Goal: Task Accomplishment & Management: Use online tool/utility

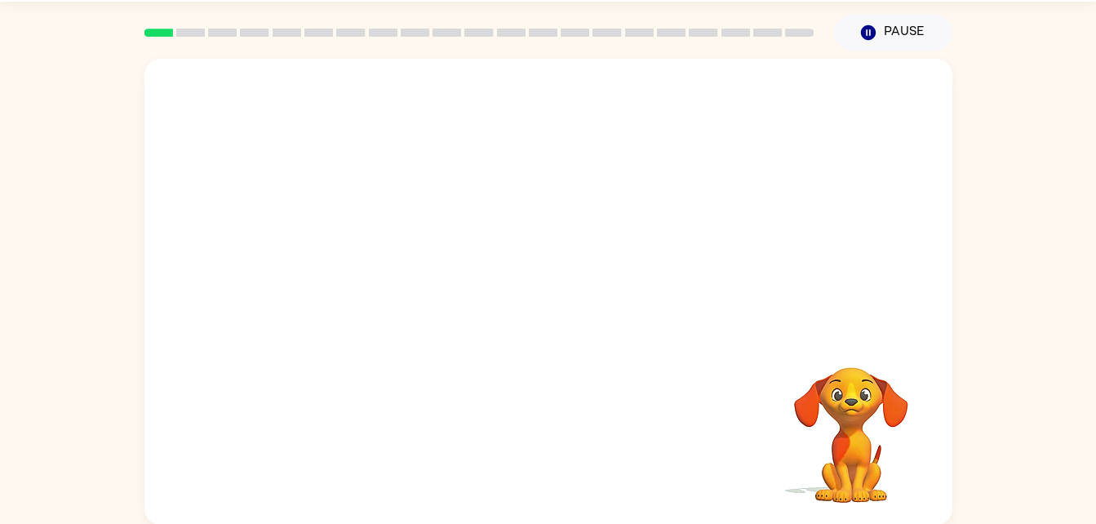
scroll to position [50, 0]
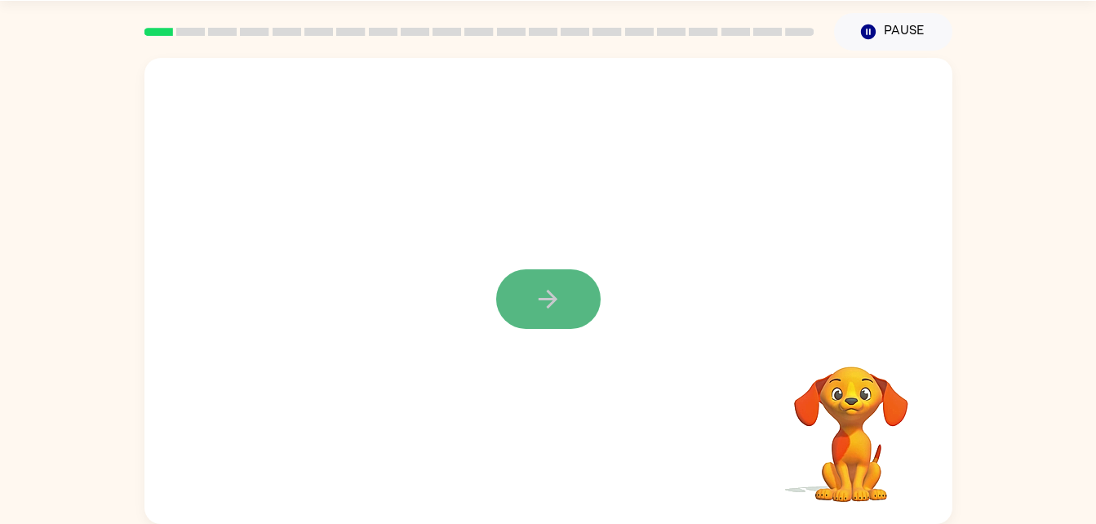
click at [571, 312] on button "button" at bounding box center [548, 299] width 104 height 60
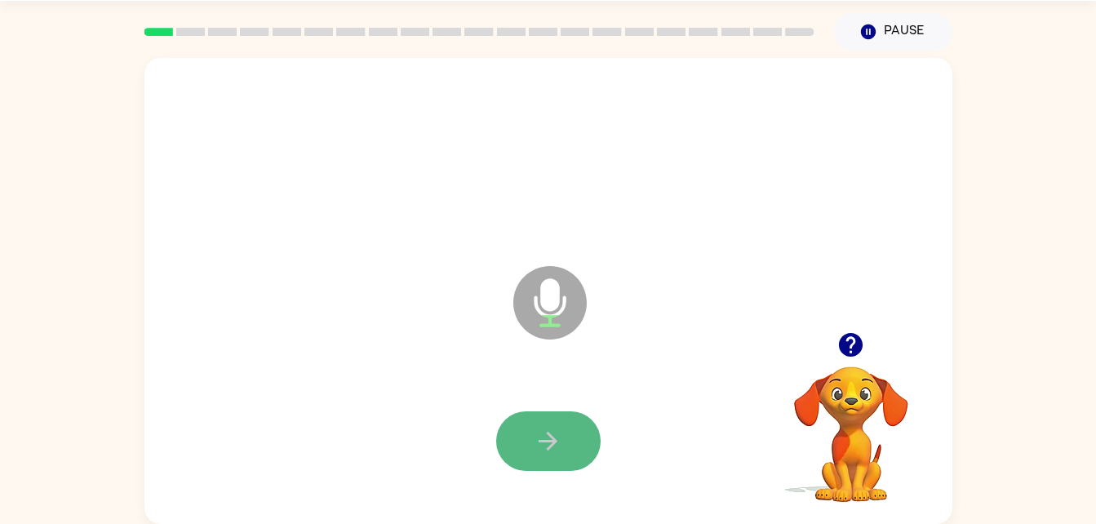
click at [530, 439] on button "button" at bounding box center [548, 441] width 104 height 60
click at [569, 419] on button "button" at bounding box center [548, 441] width 104 height 60
click at [582, 419] on button "button" at bounding box center [548, 441] width 104 height 60
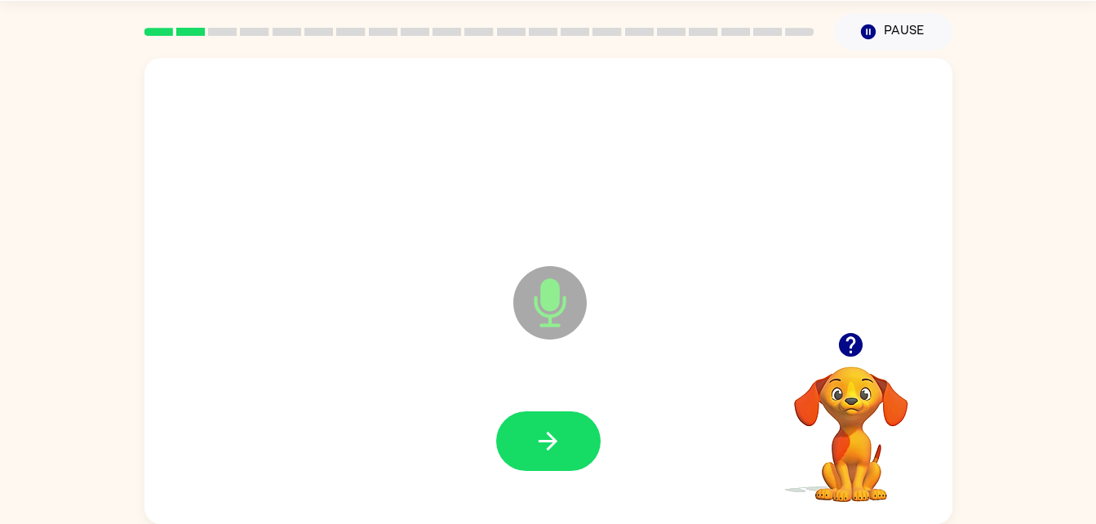
click at [736, 318] on icon "Microphone The Microphone is here when it is your turn to talk" at bounding box center [631, 323] width 245 height 122
click at [559, 430] on icon "button" at bounding box center [548, 441] width 29 height 29
click at [557, 437] on icon "button" at bounding box center [548, 441] width 29 height 29
click at [561, 310] on icon "Microphone The Microphone is here when it is your turn to talk" at bounding box center [631, 323] width 245 height 122
click at [571, 432] on button "button" at bounding box center [548, 441] width 104 height 60
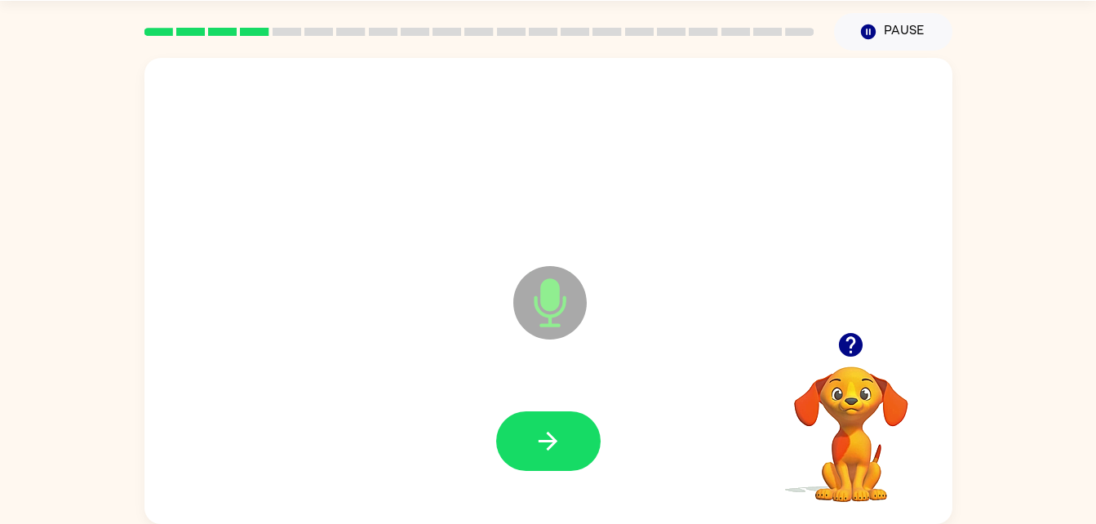
click at [555, 301] on icon "Microphone The Microphone is here when it is your turn to talk" at bounding box center [631, 323] width 245 height 122
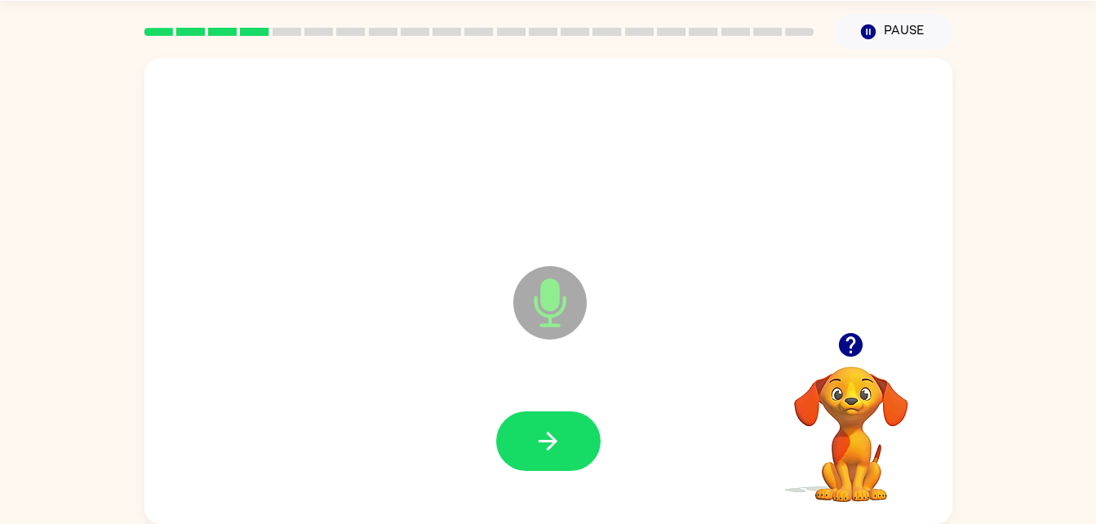
click at [555, 301] on icon "Microphone The Microphone is here when it is your turn to talk" at bounding box center [631, 323] width 245 height 122
click at [550, 312] on icon "Microphone The Microphone is here when it is your turn to talk" at bounding box center [631, 323] width 245 height 122
click at [570, 437] on button "button" at bounding box center [548, 441] width 104 height 60
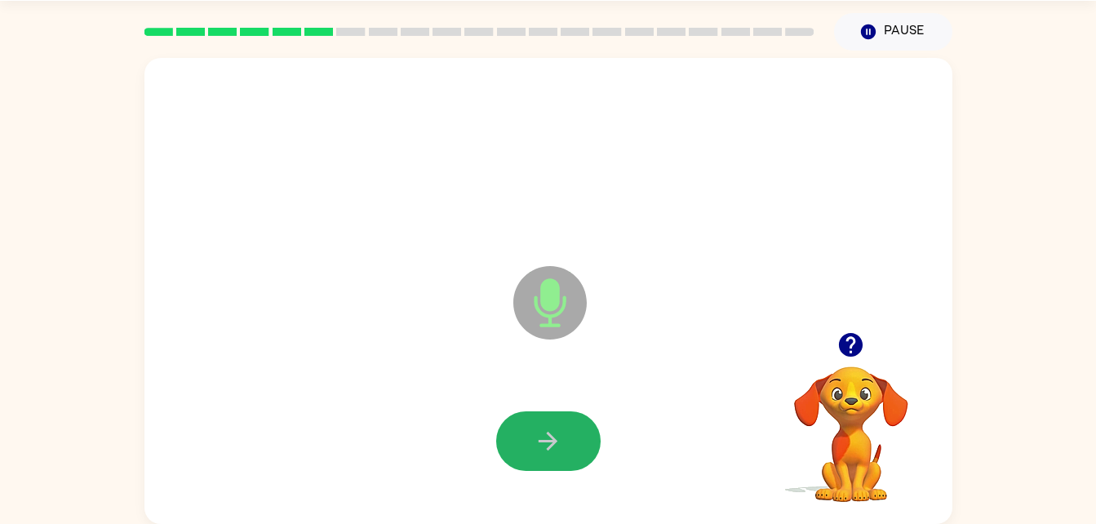
click at [570, 437] on button "button" at bounding box center [548, 441] width 104 height 60
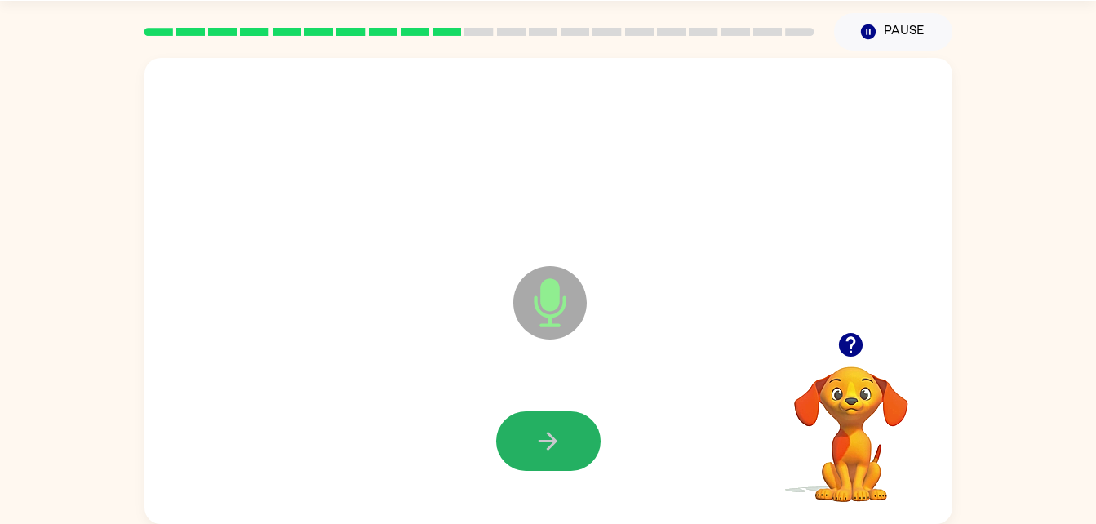
click at [570, 437] on button "button" at bounding box center [548, 441] width 104 height 60
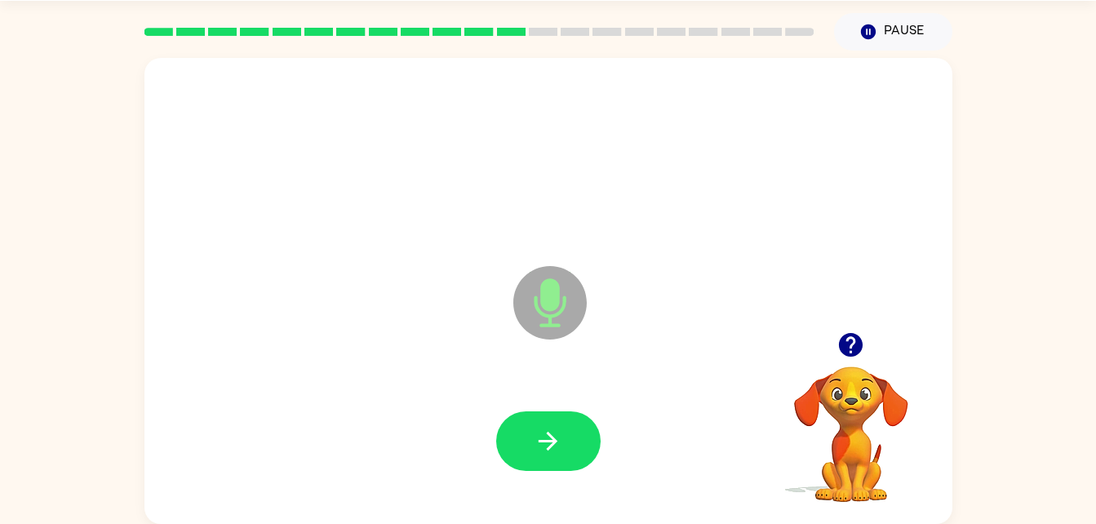
click at [570, 437] on button "button" at bounding box center [548, 441] width 104 height 60
click at [552, 463] on button "button" at bounding box center [548, 441] width 104 height 60
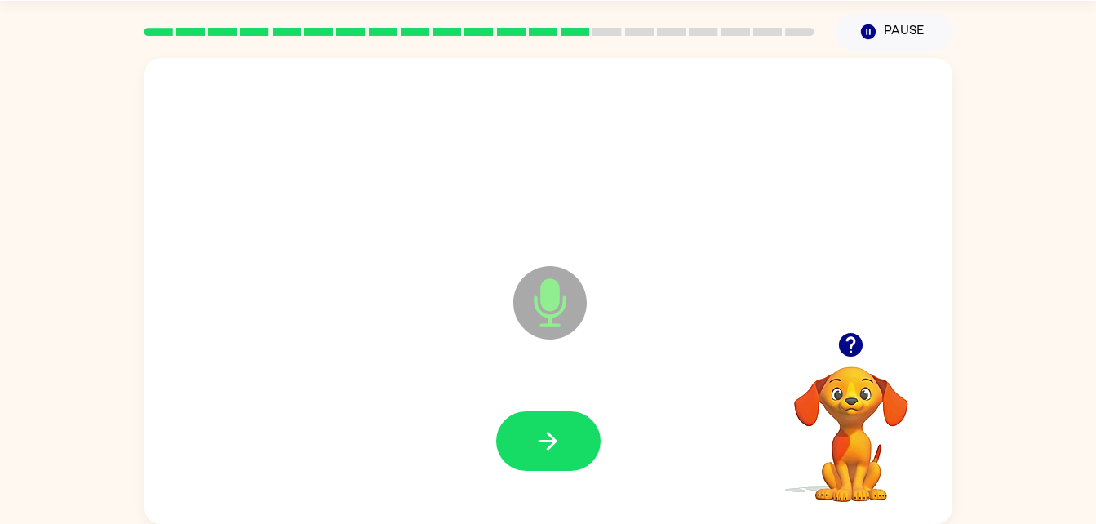
click at [552, 463] on button "button" at bounding box center [548, 441] width 104 height 60
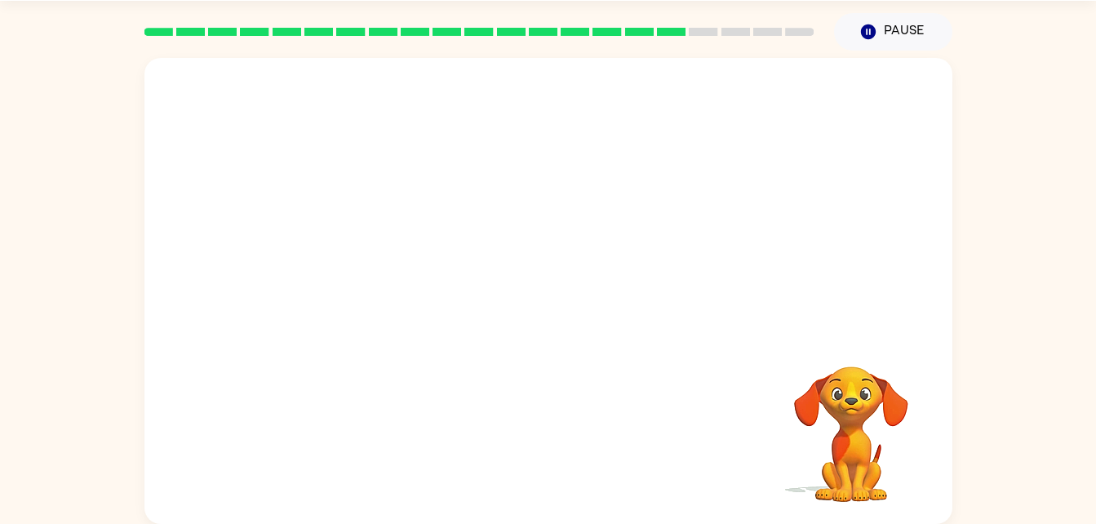
click at [583, 484] on div at bounding box center [548, 441] width 775 height 134
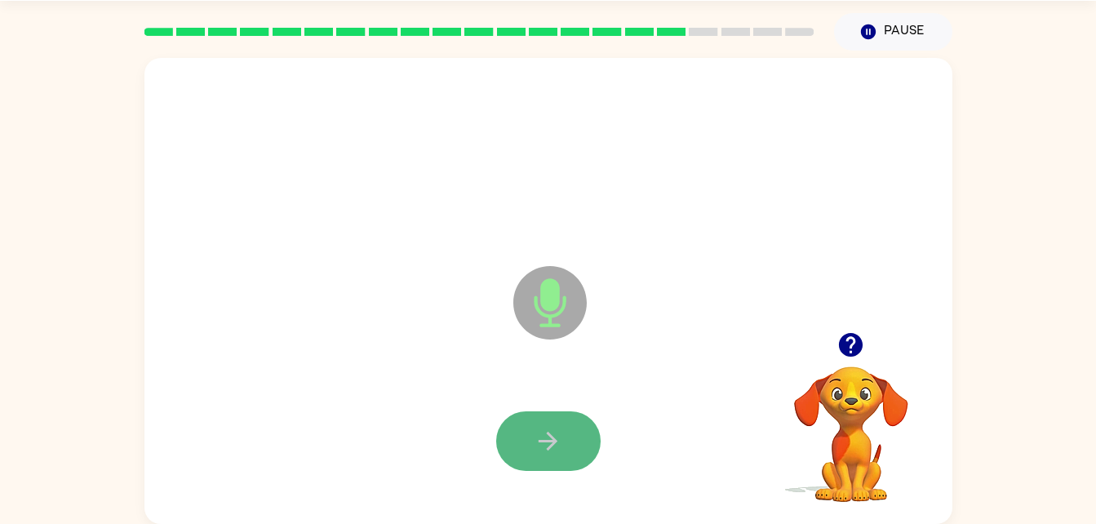
click at [564, 452] on button "button" at bounding box center [548, 441] width 104 height 60
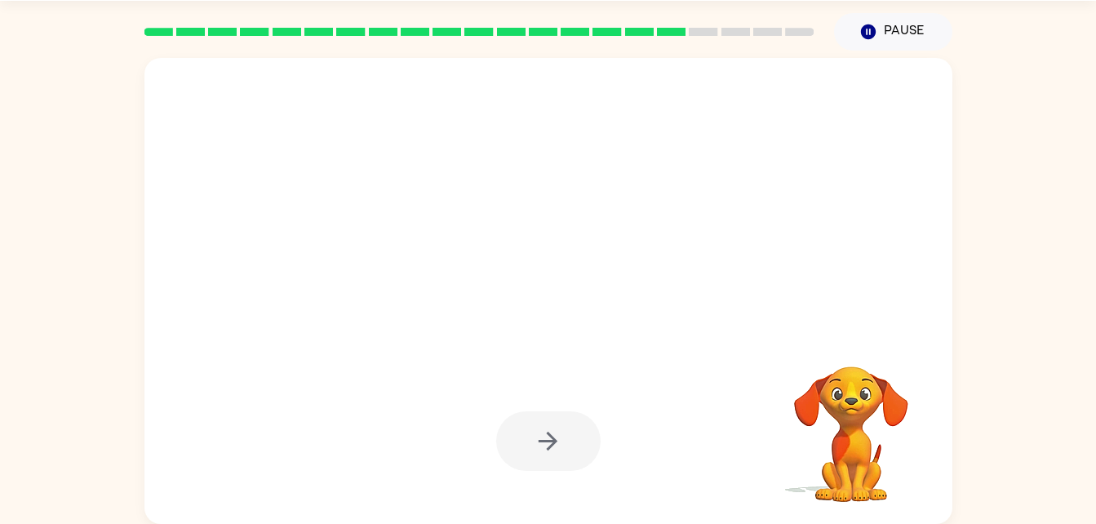
click at [564, 452] on div at bounding box center [548, 441] width 104 height 60
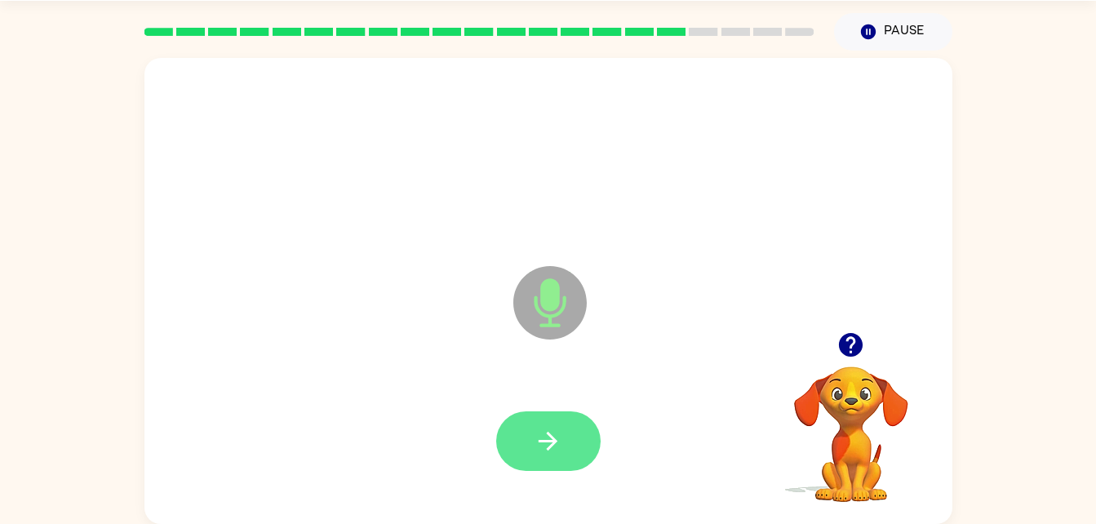
click at [552, 454] on icon "button" at bounding box center [548, 441] width 29 height 29
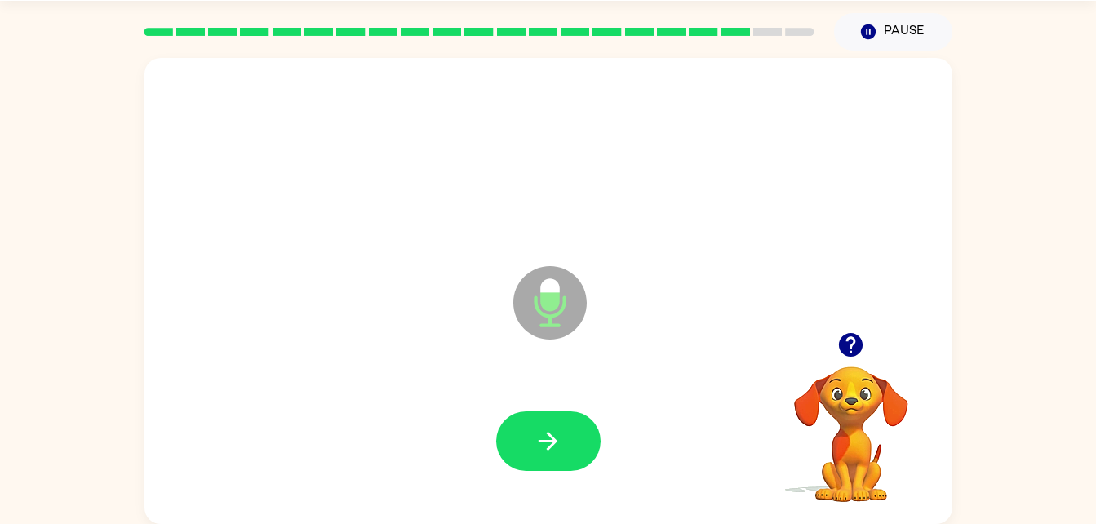
click at [552, 454] on icon "button" at bounding box center [548, 441] width 29 height 29
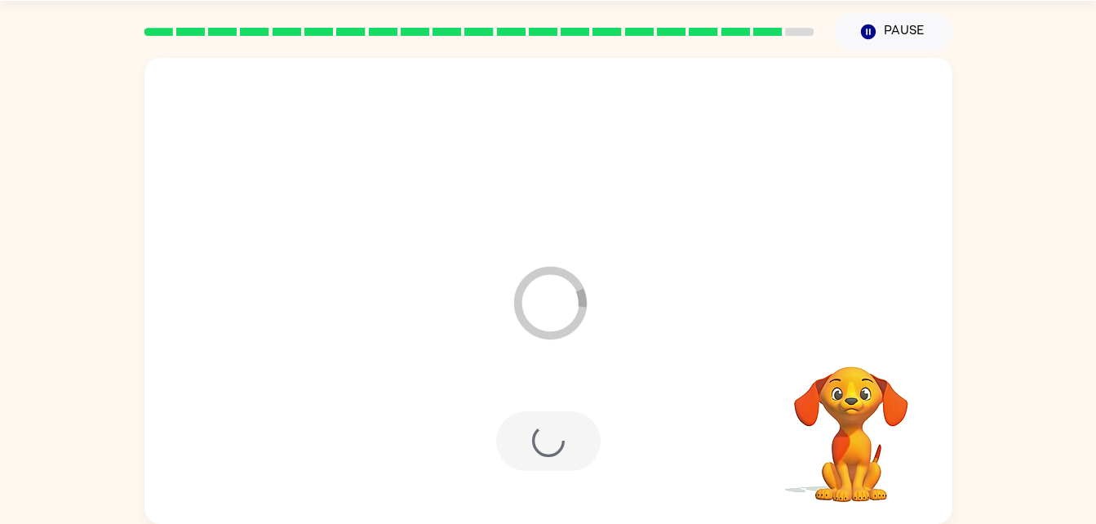
scroll to position [20, 0]
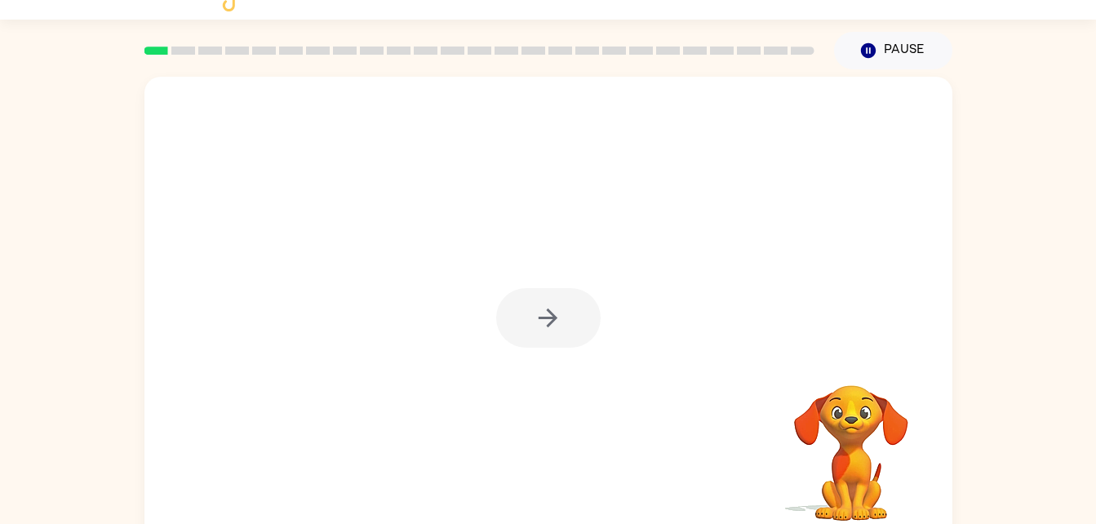
scroll to position [33, 0]
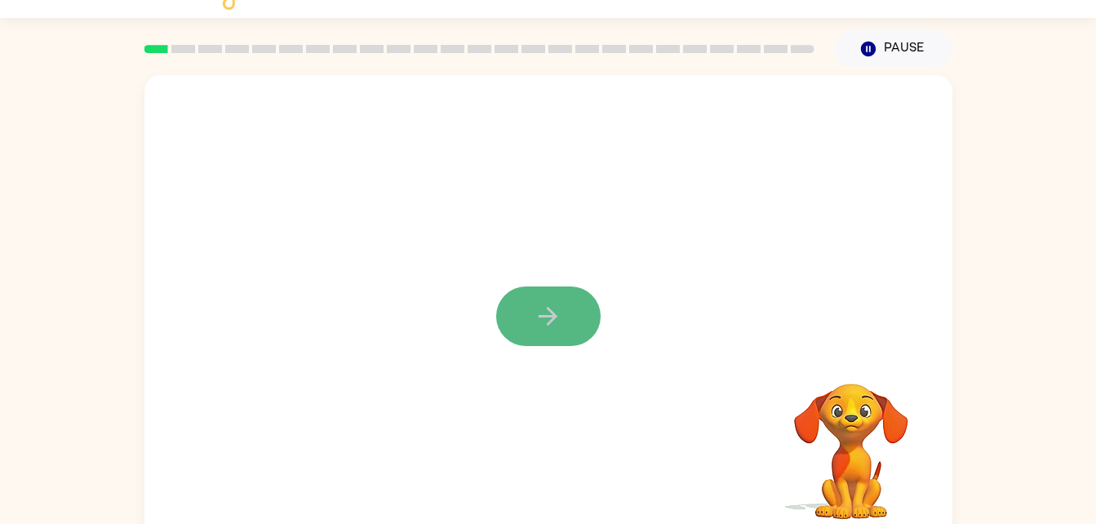
click at [556, 340] on button "button" at bounding box center [548, 316] width 104 height 60
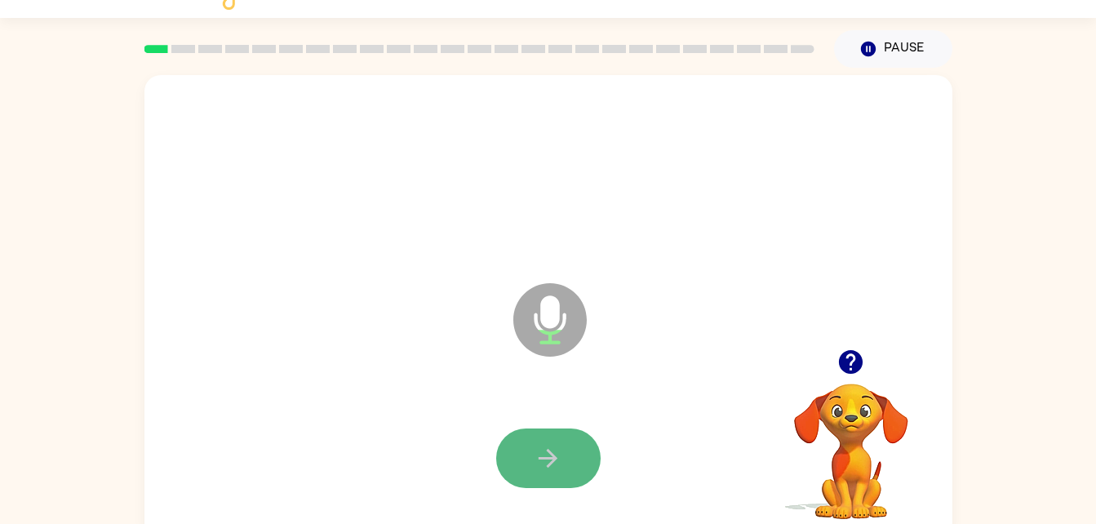
click at [538, 432] on button "button" at bounding box center [548, 458] width 104 height 60
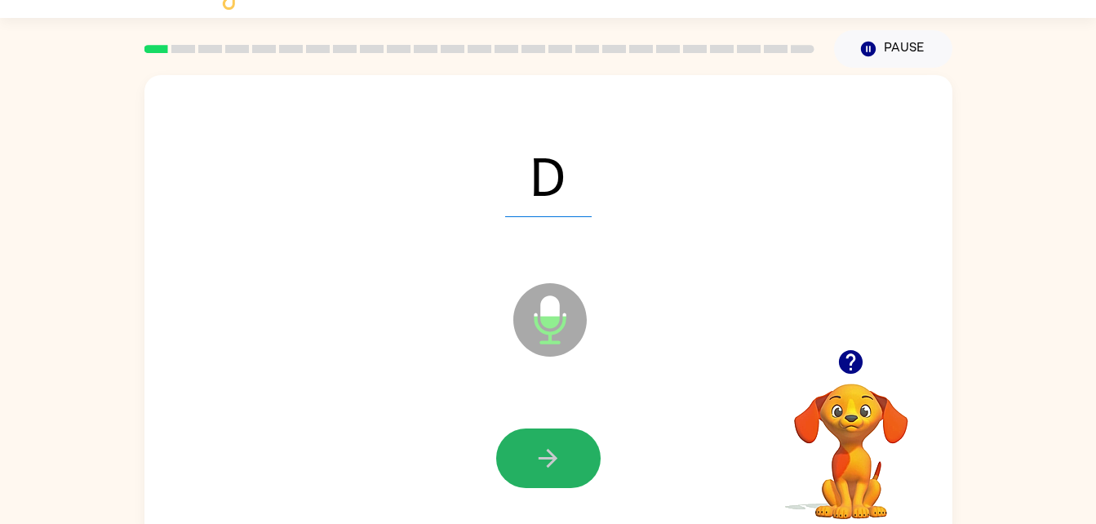
click at [538, 432] on button "button" at bounding box center [548, 458] width 104 height 60
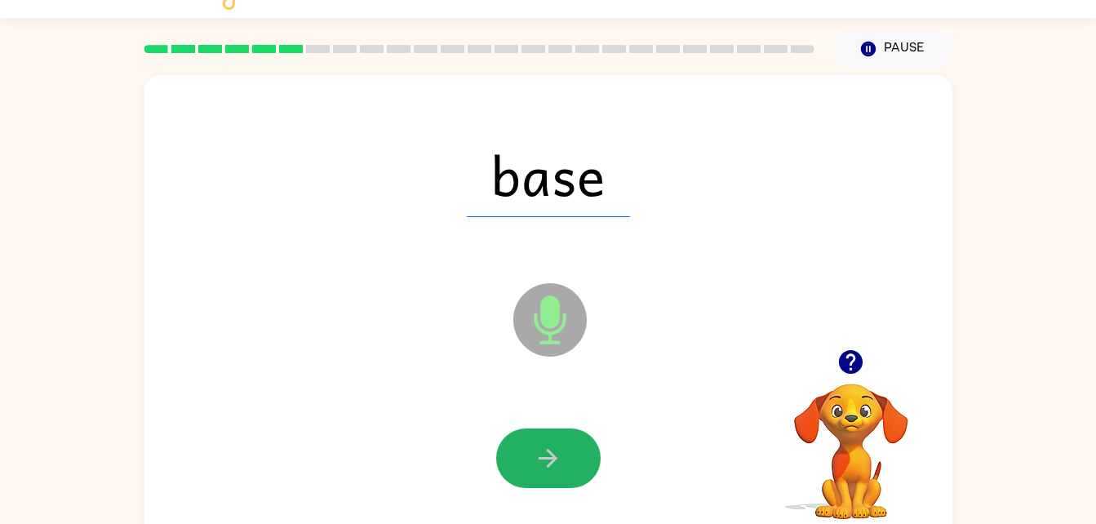
click at [538, 432] on button "button" at bounding box center [548, 458] width 104 height 60
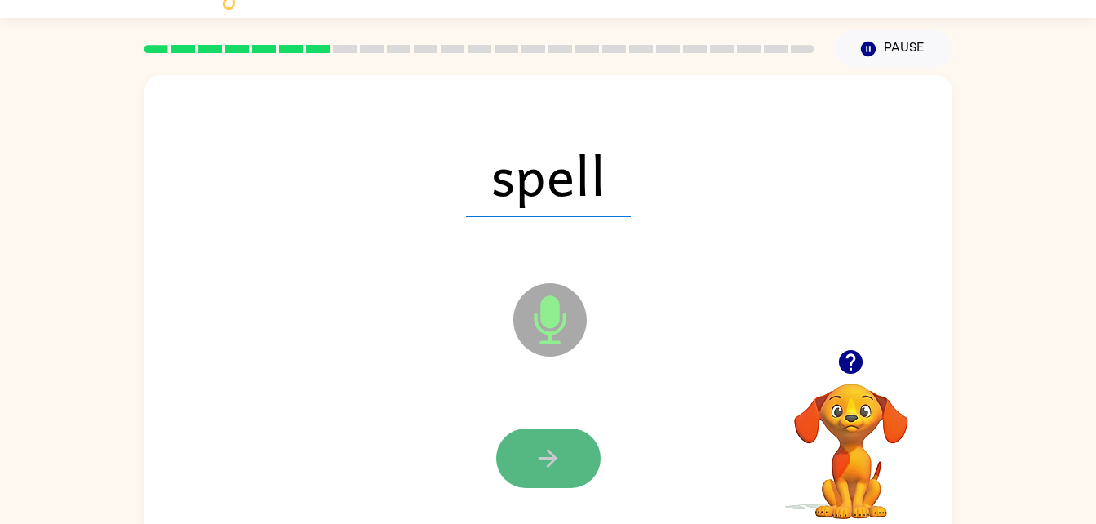
click at [551, 454] on icon "button" at bounding box center [547, 458] width 19 height 19
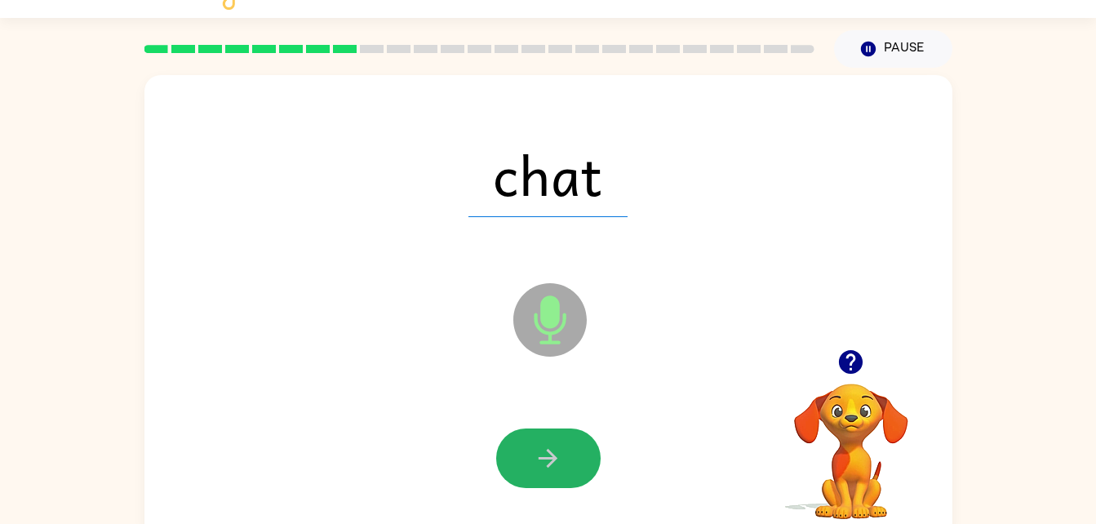
click at [551, 454] on icon "button" at bounding box center [547, 458] width 19 height 19
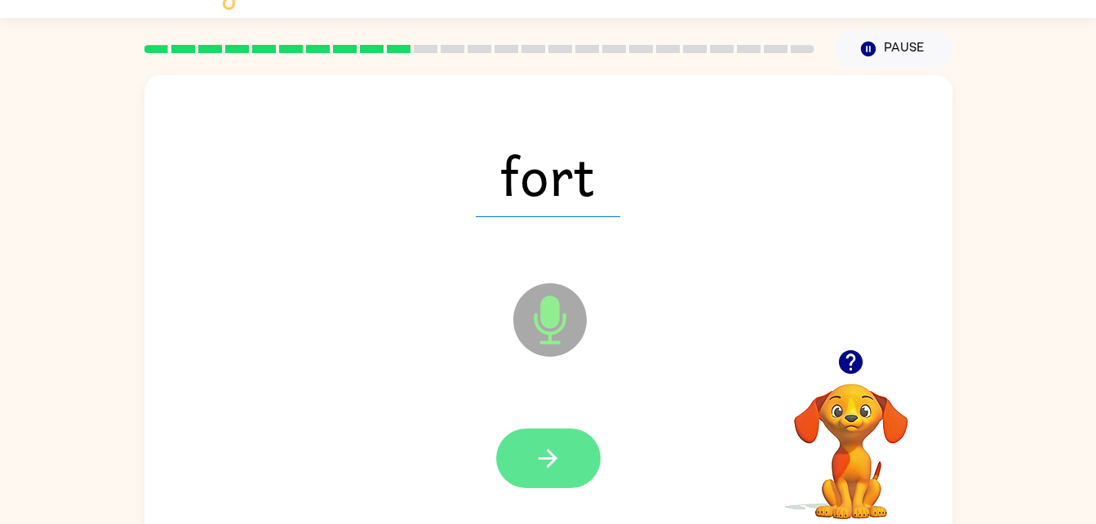
click at [570, 468] on button "button" at bounding box center [548, 458] width 104 height 60
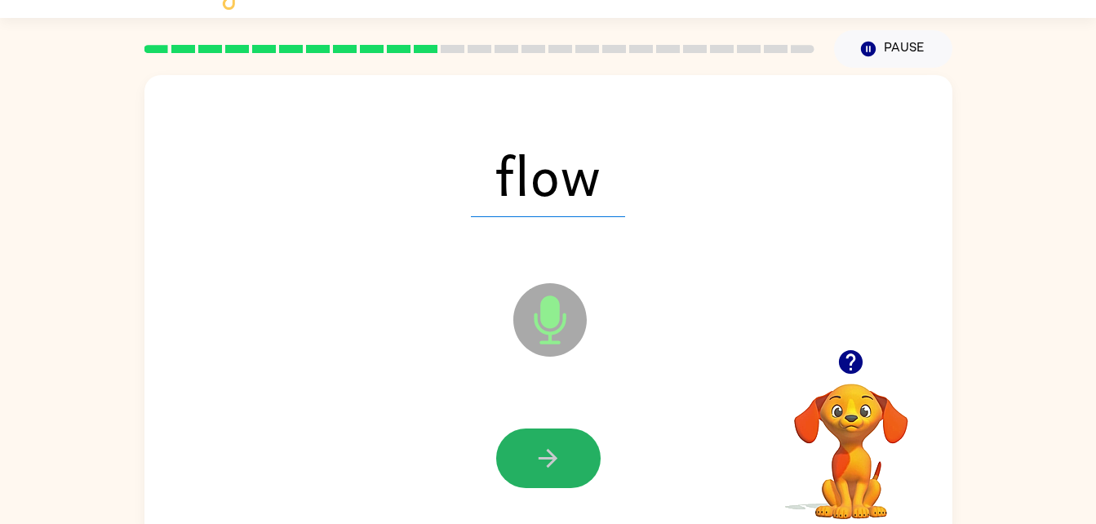
click at [570, 468] on button "button" at bounding box center [548, 458] width 104 height 60
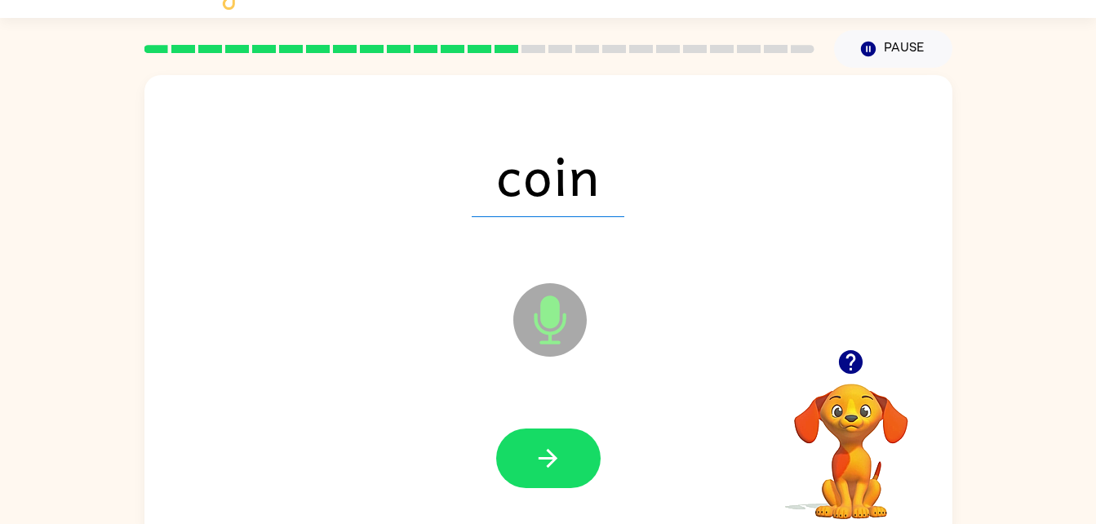
drag, startPoint x: 570, startPoint y: 468, endPoint x: 600, endPoint y: 514, distance: 54.8
click at [600, 514] on div at bounding box center [548, 459] width 775 height 134
click at [560, 481] on button "button" at bounding box center [548, 458] width 104 height 60
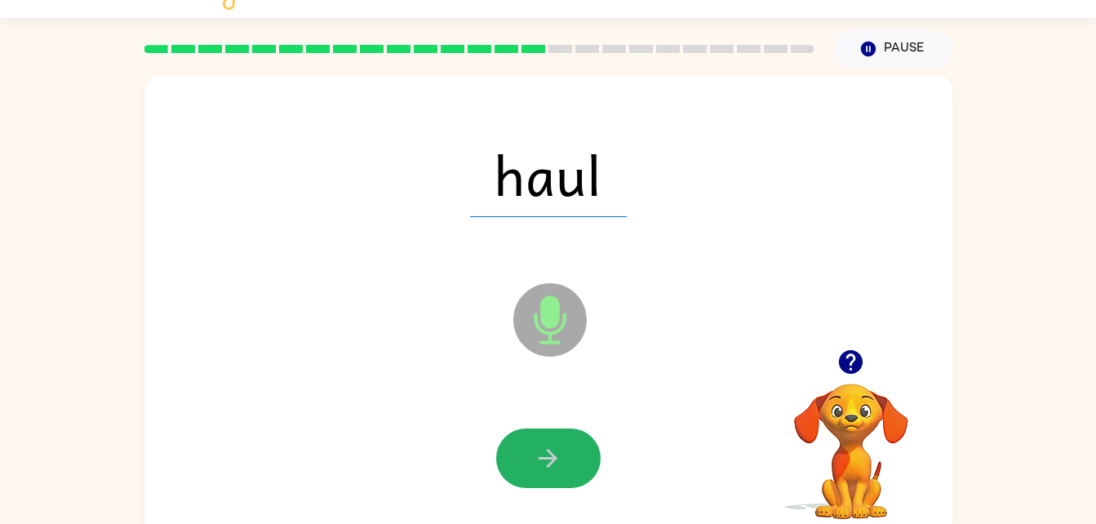
click at [560, 481] on button "button" at bounding box center [548, 458] width 104 height 60
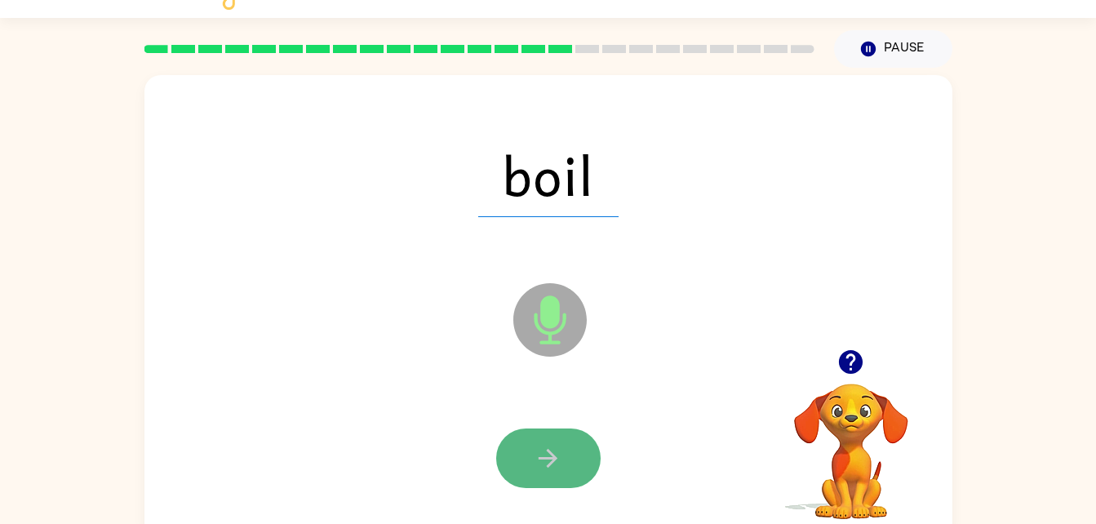
click at [554, 445] on icon "button" at bounding box center [548, 458] width 29 height 29
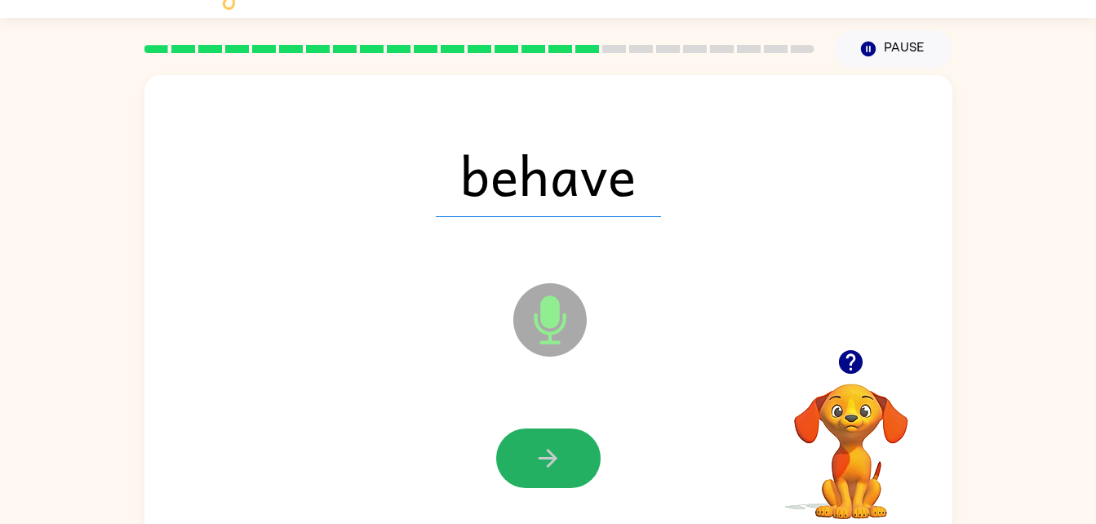
click at [554, 445] on icon "button" at bounding box center [548, 458] width 29 height 29
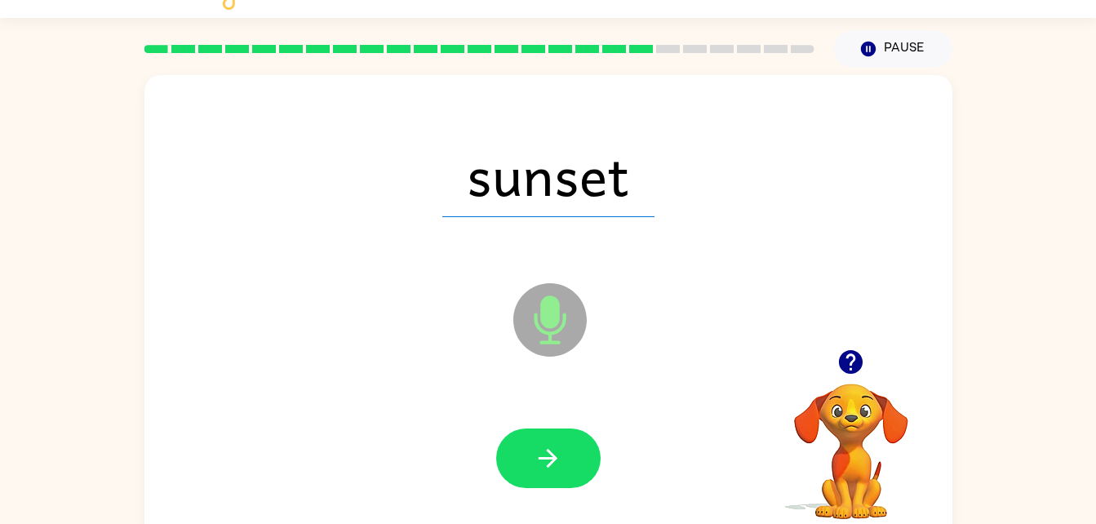
click at [554, 445] on icon "button" at bounding box center [548, 458] width 29 height 29
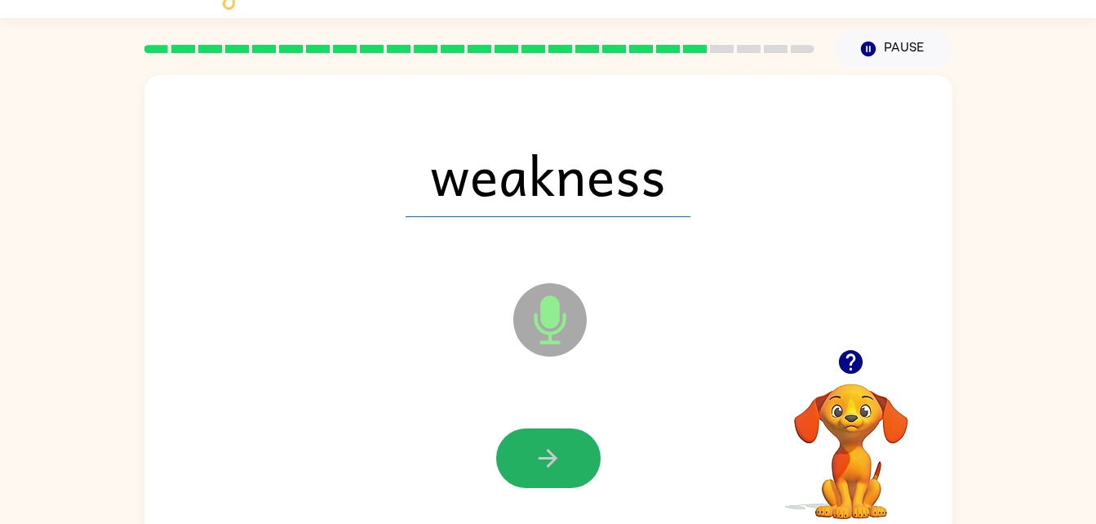
click at [554, 445] on icon "button" at bounding box center [548, 458] width 29 height 29
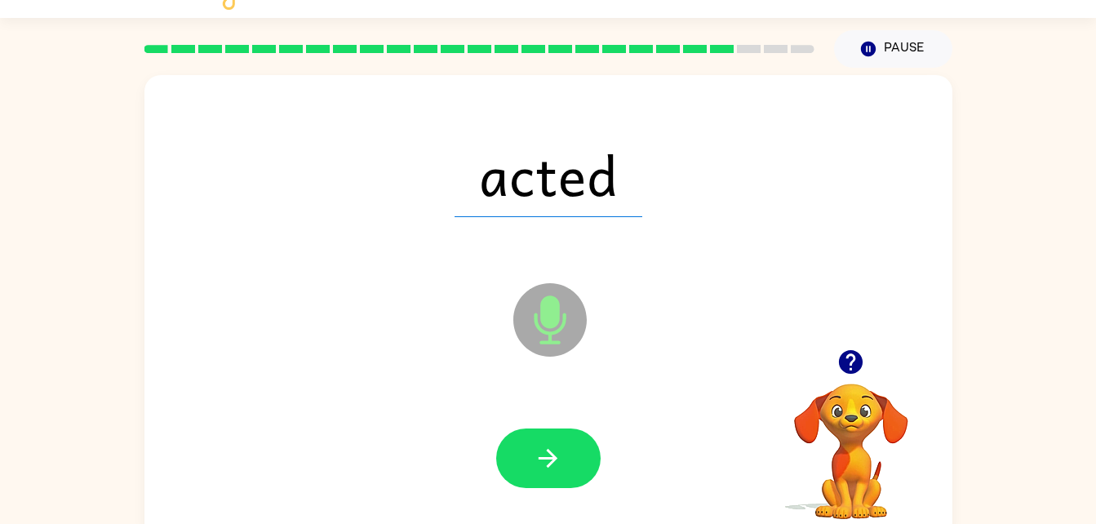
drag, startPoint x: 554, startPoint y: 445, endPoint x: 295, endPoint y: 311, distance: 291.6
click at [295, 311] on div "acted Microphone The Microphone is here when it is your turn to talk" at bounding box center [548, 308] width 808 height 466
click at [559, 463] on icon "button" at bounding box center [548, 458] width 29 height 29
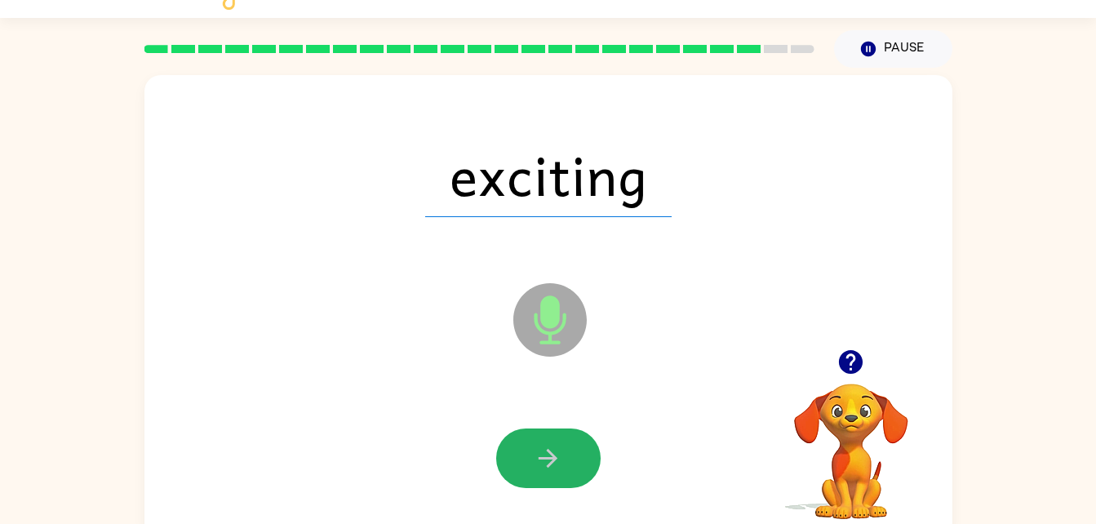
click at [559, 463] on icon "button" at bounding box center [548, 458] width 29 height 29
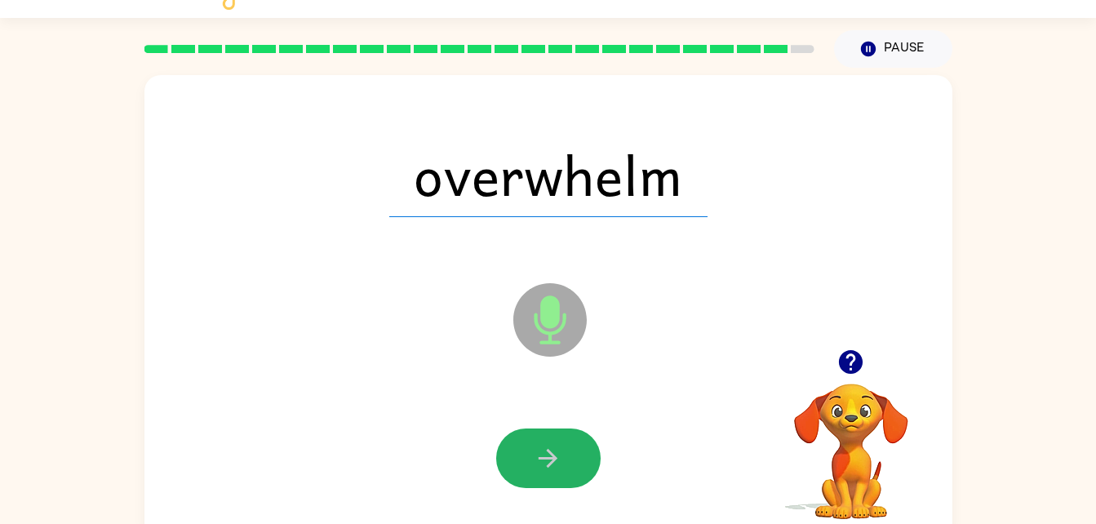
click at [559, 463] on icon "button" at bounding box center [548, 458] width 29 height 29
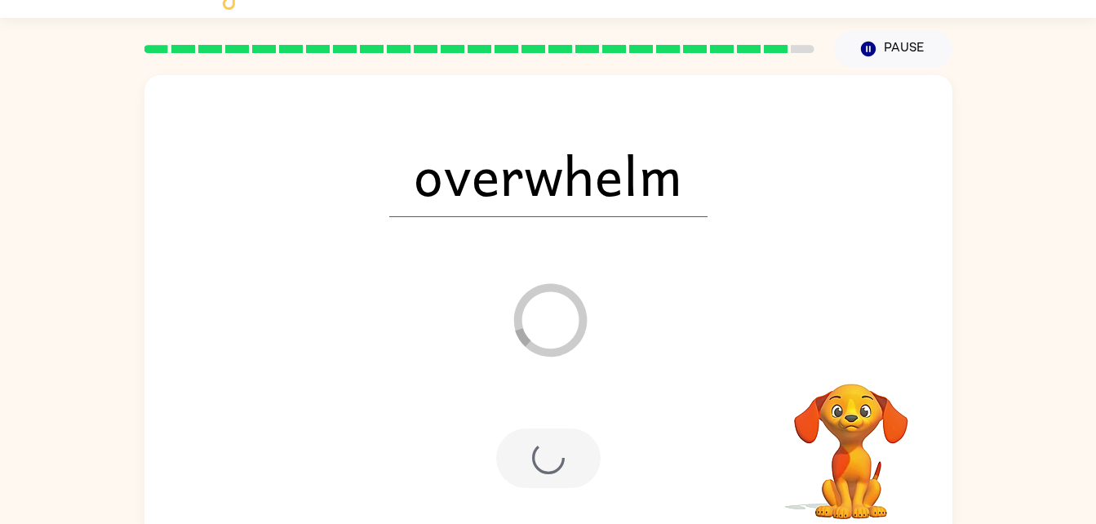
scroll to position [20, 0]
